Goal: Task Accomplishment & Management: Complete application form

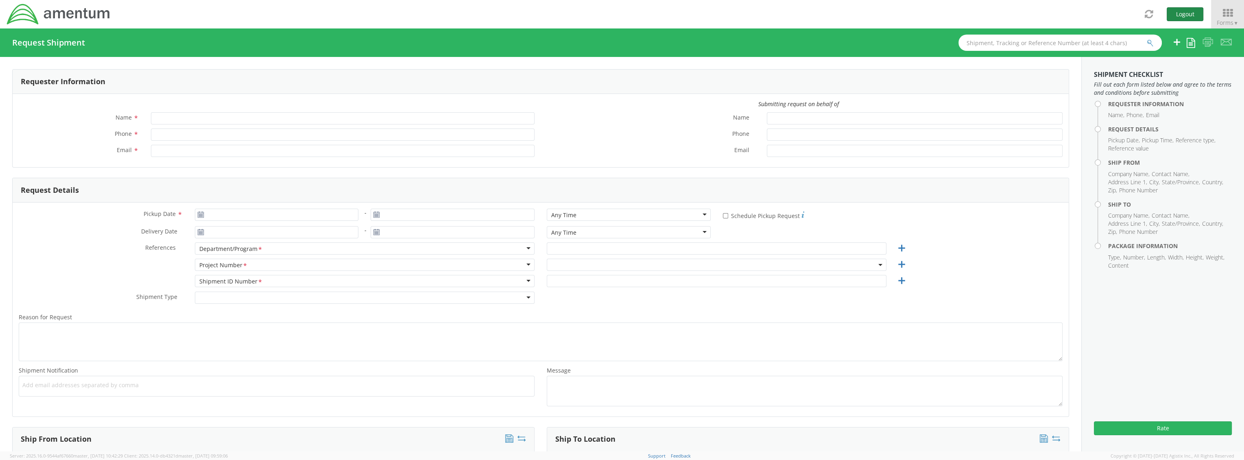
type input "[PERSON_NAME]"
type input "+1-817-224-7489"
type input "jason.champagne2@amentum.com"
select select "OVHD.600294.PURCH"
click at [559, 264] on span "OVHD.600294.PURCH" at bounding box center [716, 265] width 331 height 8
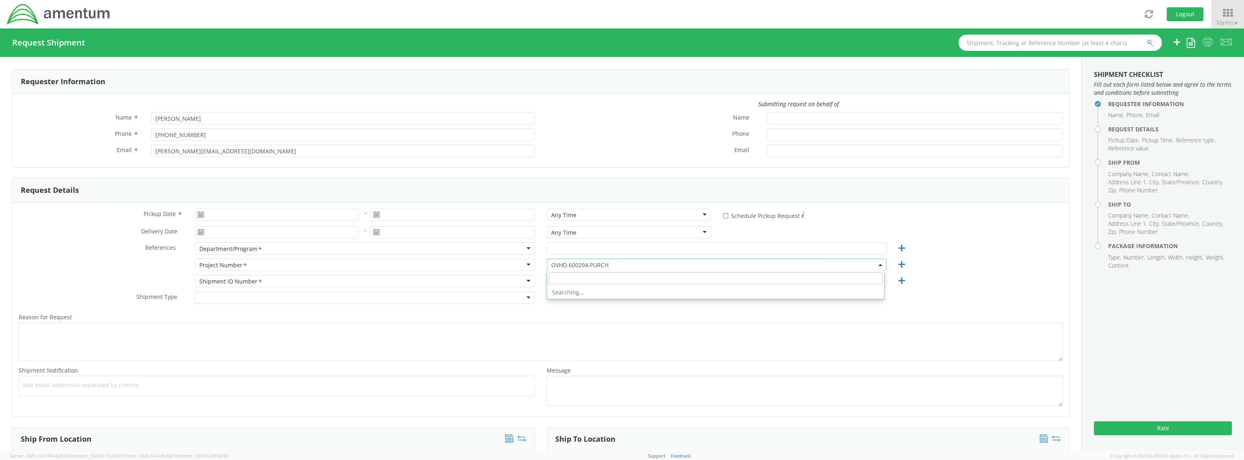
click at [558, 278] on input "search" at bounding box center [716, 278] width 334 height 12
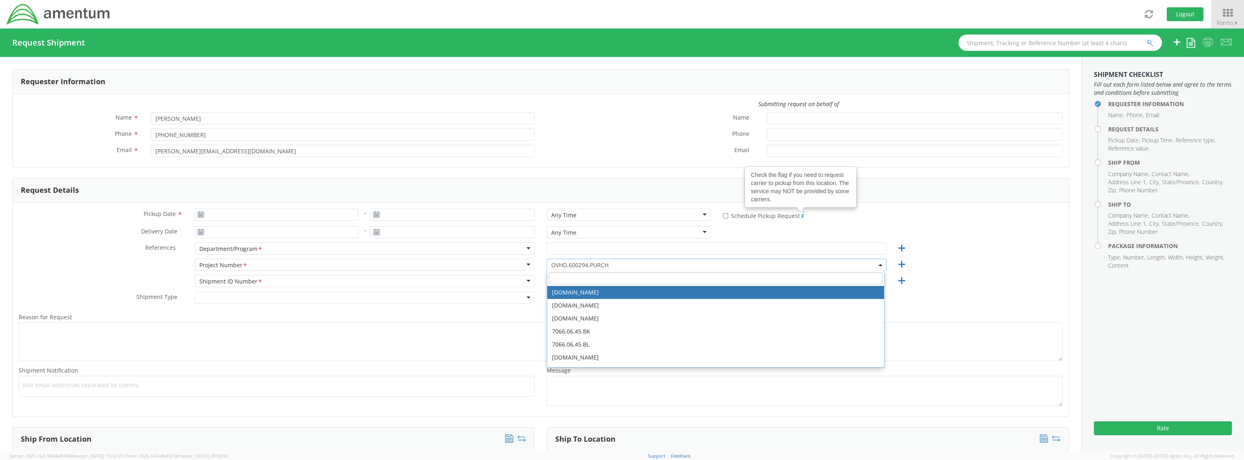
paste input "7246.01.5.0413.0000.000.999"
type input "7246.01.5.0413.0000.000.999"
select select "7246.01.5.0413.0000.000.999"
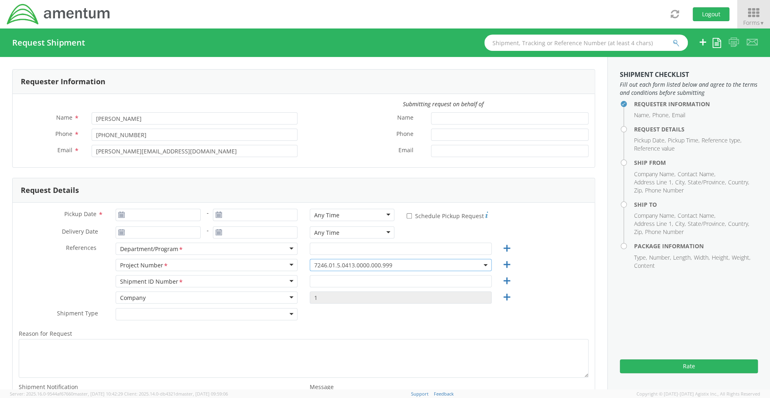
click at [752, 23] on span "Forms ▼" at bounding box center [753, 23] width 22 height 8
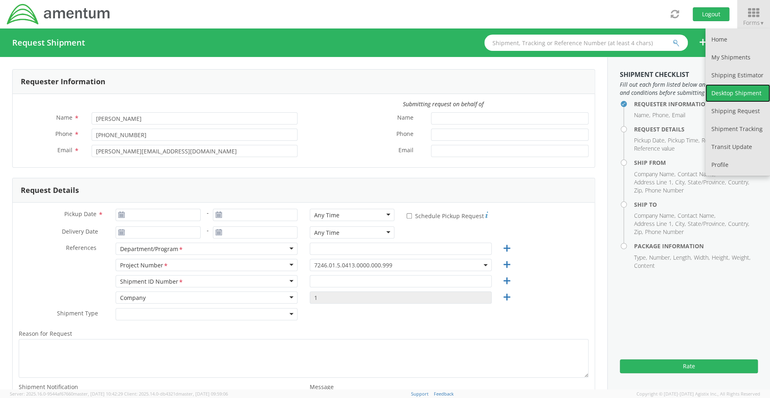
click at [731, 92] on link "Desktop Shipment" at bounding box center [737, 93] width 65 height 18
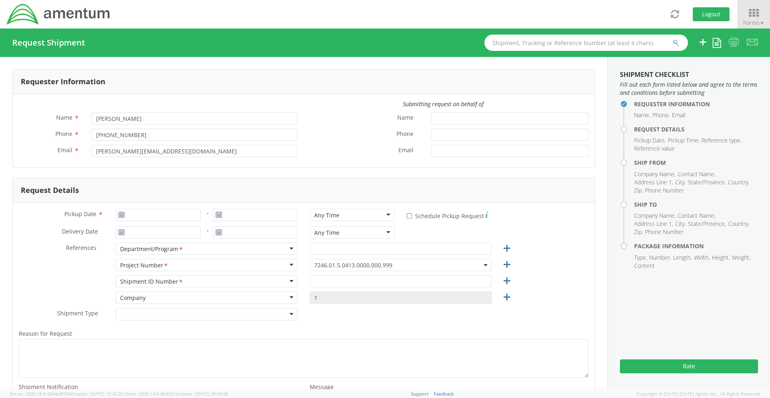
scroll to position [60, 0]
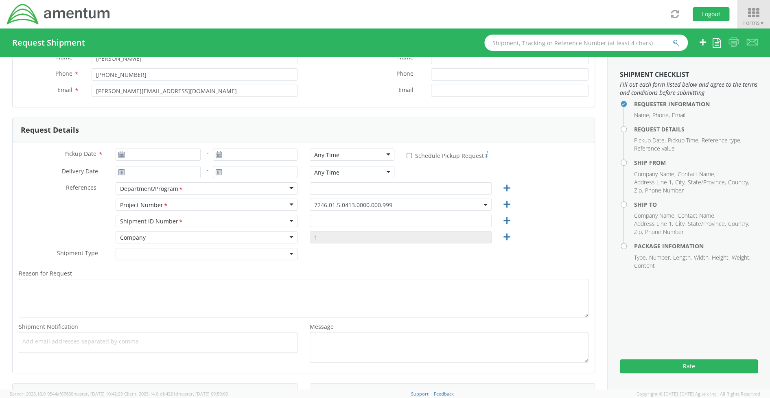
click at [762, 20] on span "▼" at bounding box center [761, 23] width 5 height 7
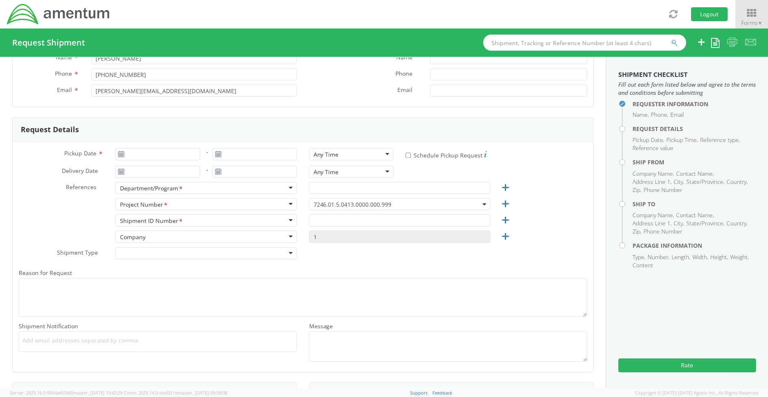
scroll to position [0, 0]
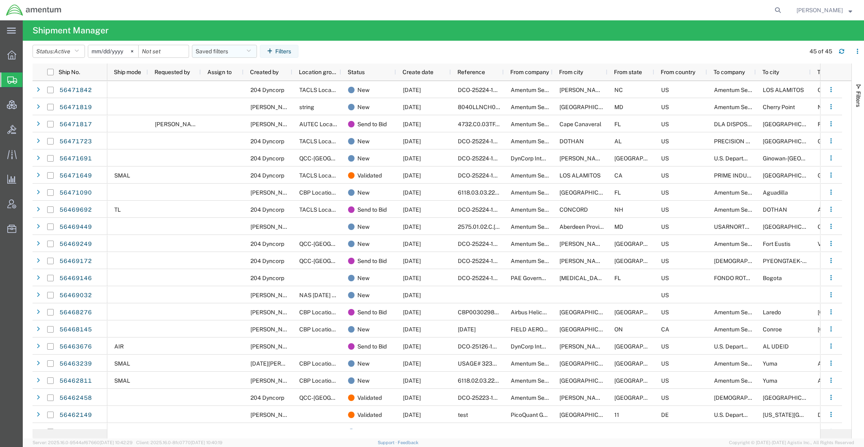
click at [215, 49] on button "Saved filters" at bounding box center [224, 51] width 65 height 13
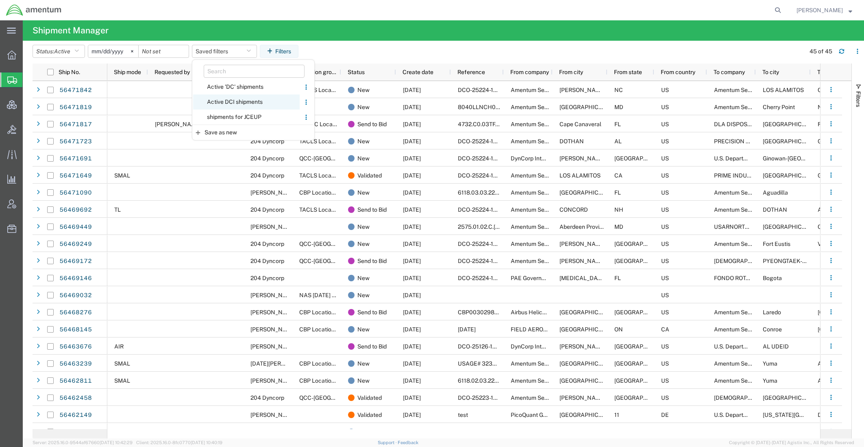
click at [220, 103] on span "Active DCI shipments" at bounding box center [246, 101] width 107 height 15
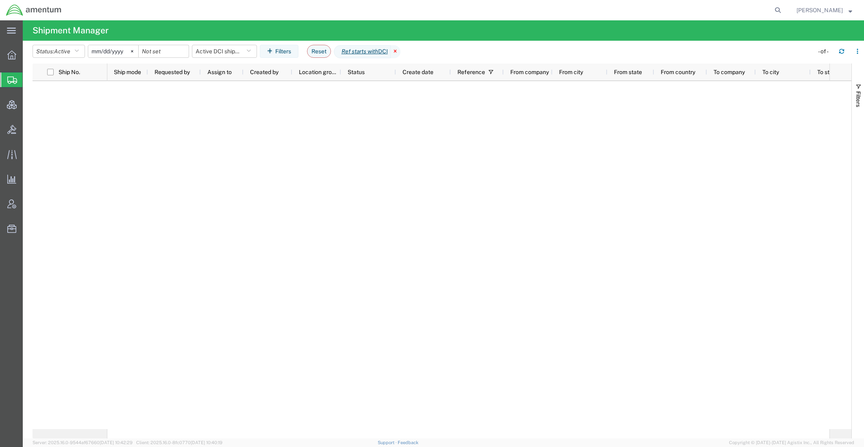
click at [401, 52] on icon at bounding box center [396, 51] width 10 height 13
